Goal: Task Accomplishment & Management: Use online tool/utility

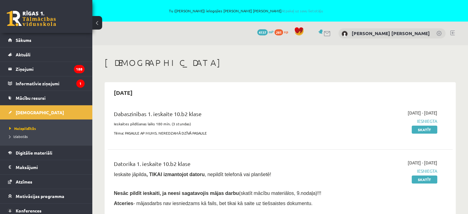
scroll to position [41, 0]
click at [22, 110] on span "[DEMOGRAPHIC_DATA]" at bounding box center [40, 113] width 48 height 6
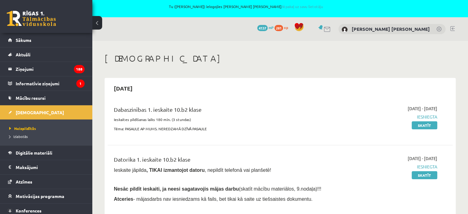
scroll to position [0, 0]
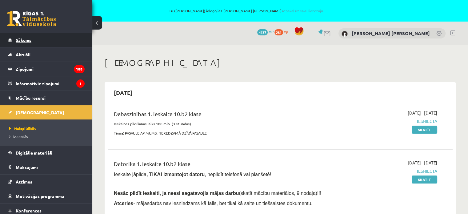
click at [25, 40] on span "Sākums" at bounding box center [24, 40] width 16 height 6
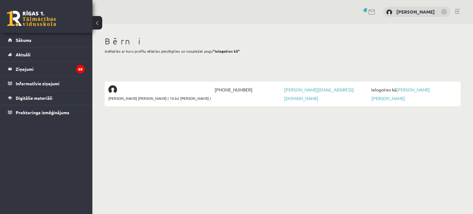
scroll to position [41, 0]
click at [426, 87] on link "[PERSON_NAME] [PERSON_NAME]" at bounding box center [400, 94] width 58 height 14
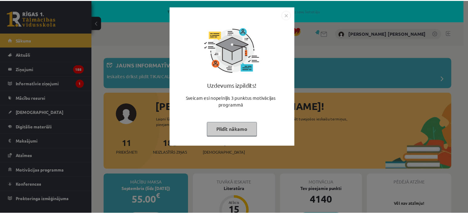
scroll to position [41, 0]
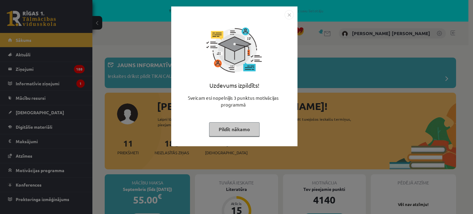
click at [242, 122] on button "Pildīt nākamo" at bounding box center [234, 129] width 50 height 14
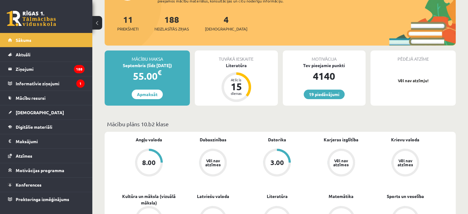
scroll to position [123, 0]
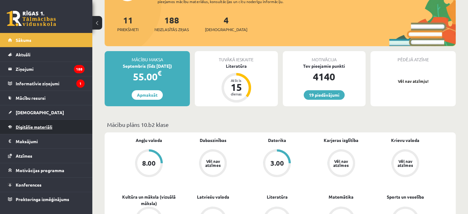
click at [33, 126] on span "Digitālie materiāli" at bounding box center [34, 127] width 37 height 6
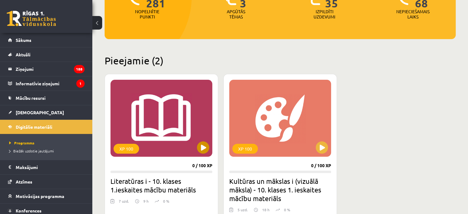
click at [187, 146] on div "XP 100" at bounding box center [161, 118] width 102 height 77
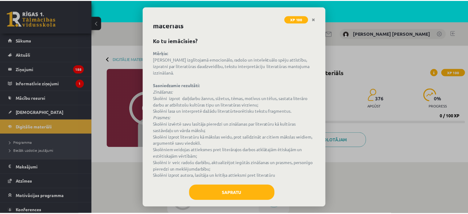
scroll to position [22, 0]
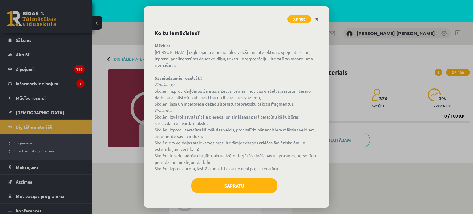
click at [316, 17] on icon "Close" at bounding box center [316, 19] width 3 height 4
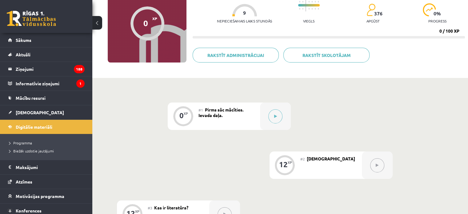
scroll to position [0, 0]
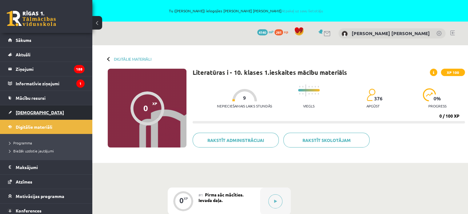
click at [31, 112] on span "Ieskaites" at bounding box center [40, 113] width 48 height 6
